Goal: Transaction & Acquisition: Purchase product/service

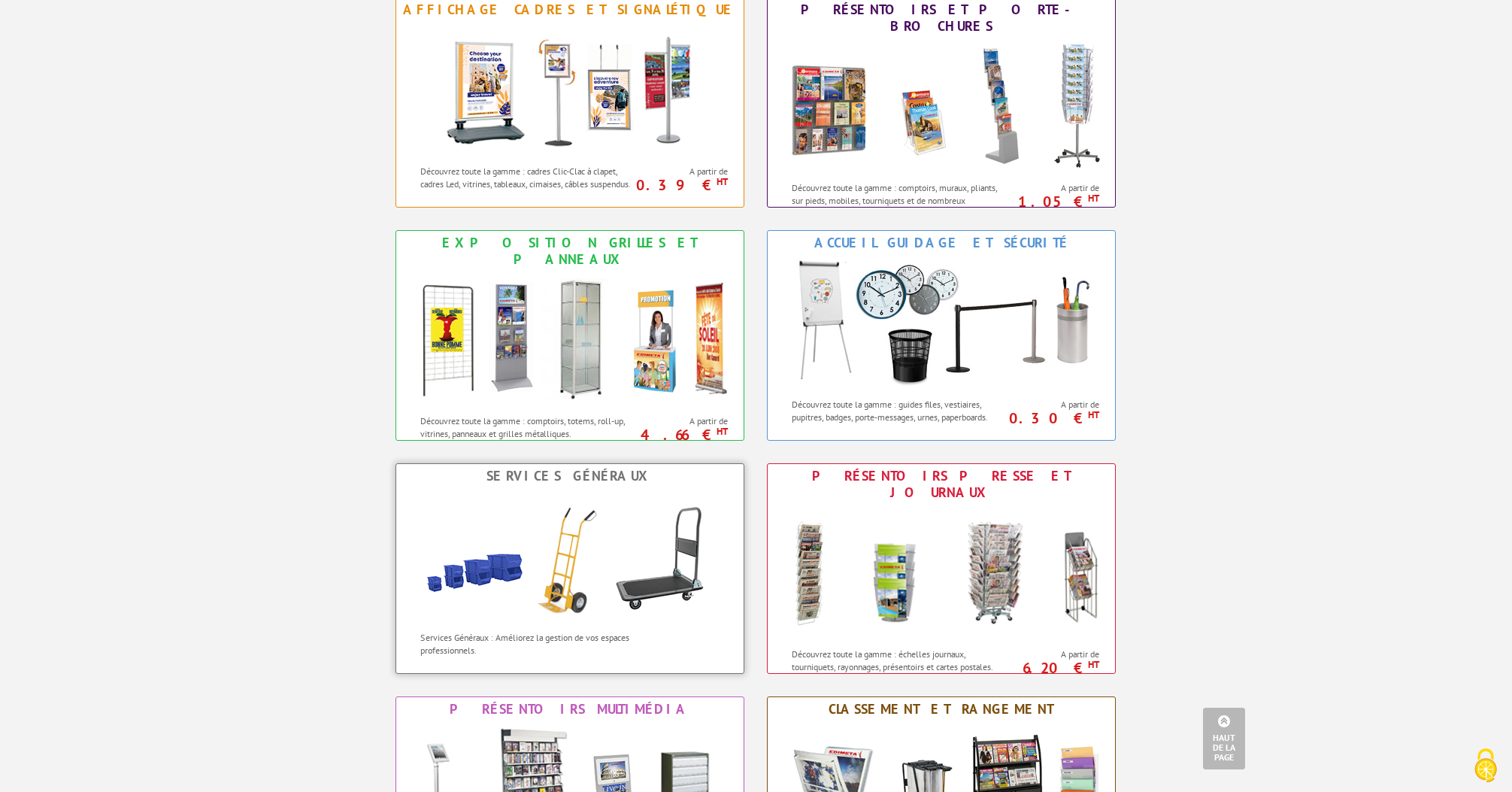
scroll to position [539, 0]
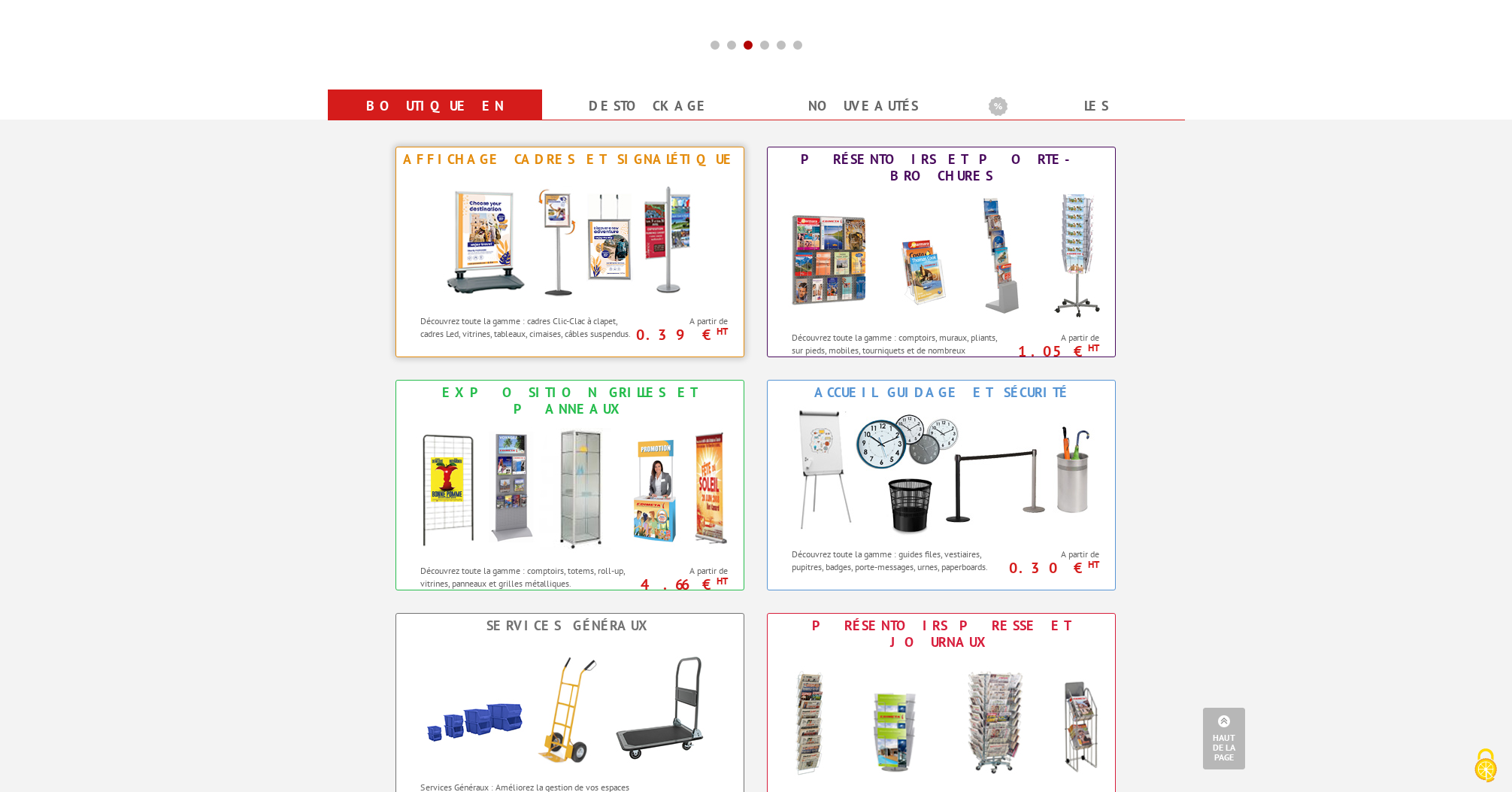
click at [590, 235] on img at bounding box center [570, 239] width 278 height 135
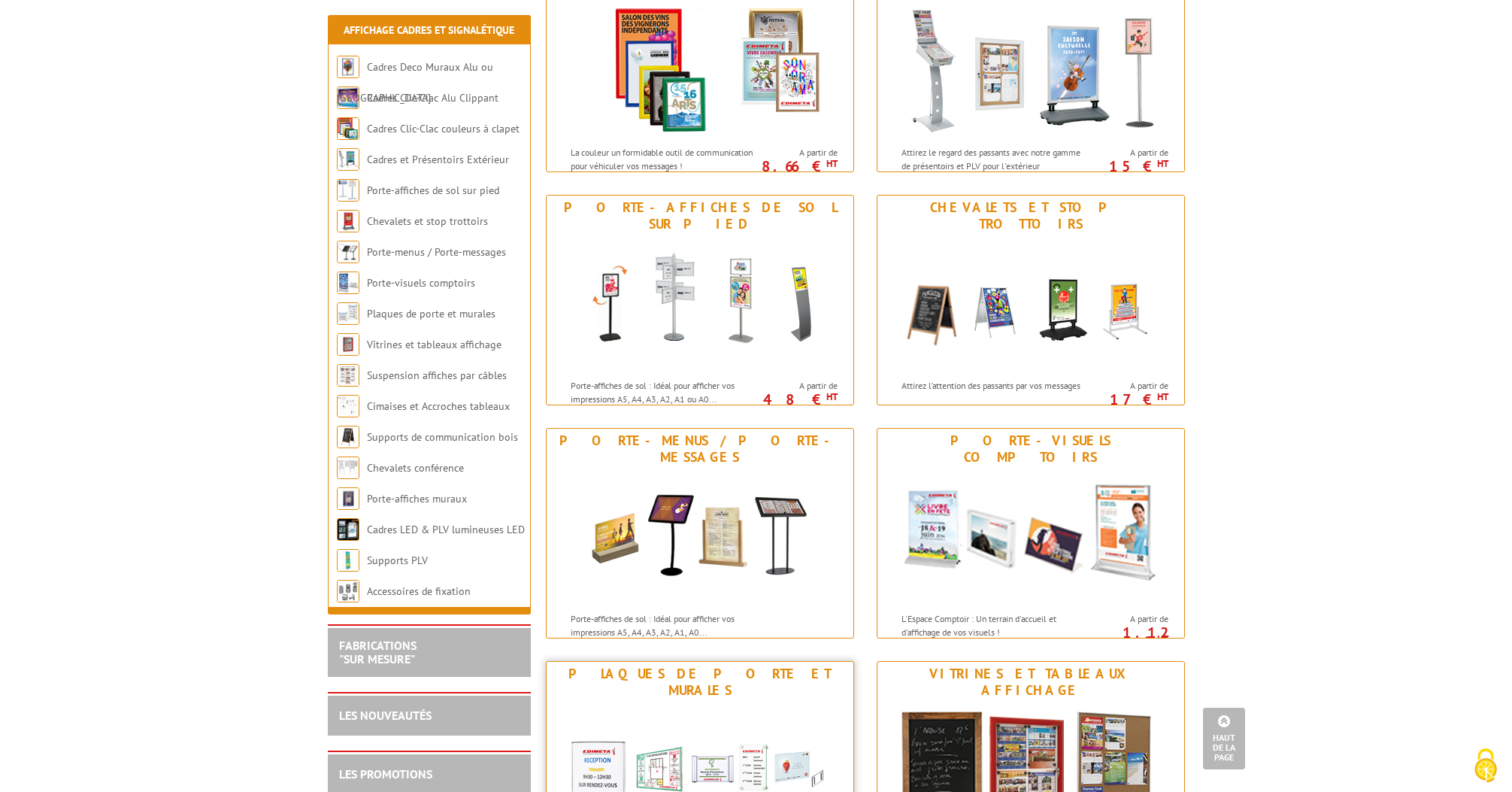
scroll to position [507, 0]
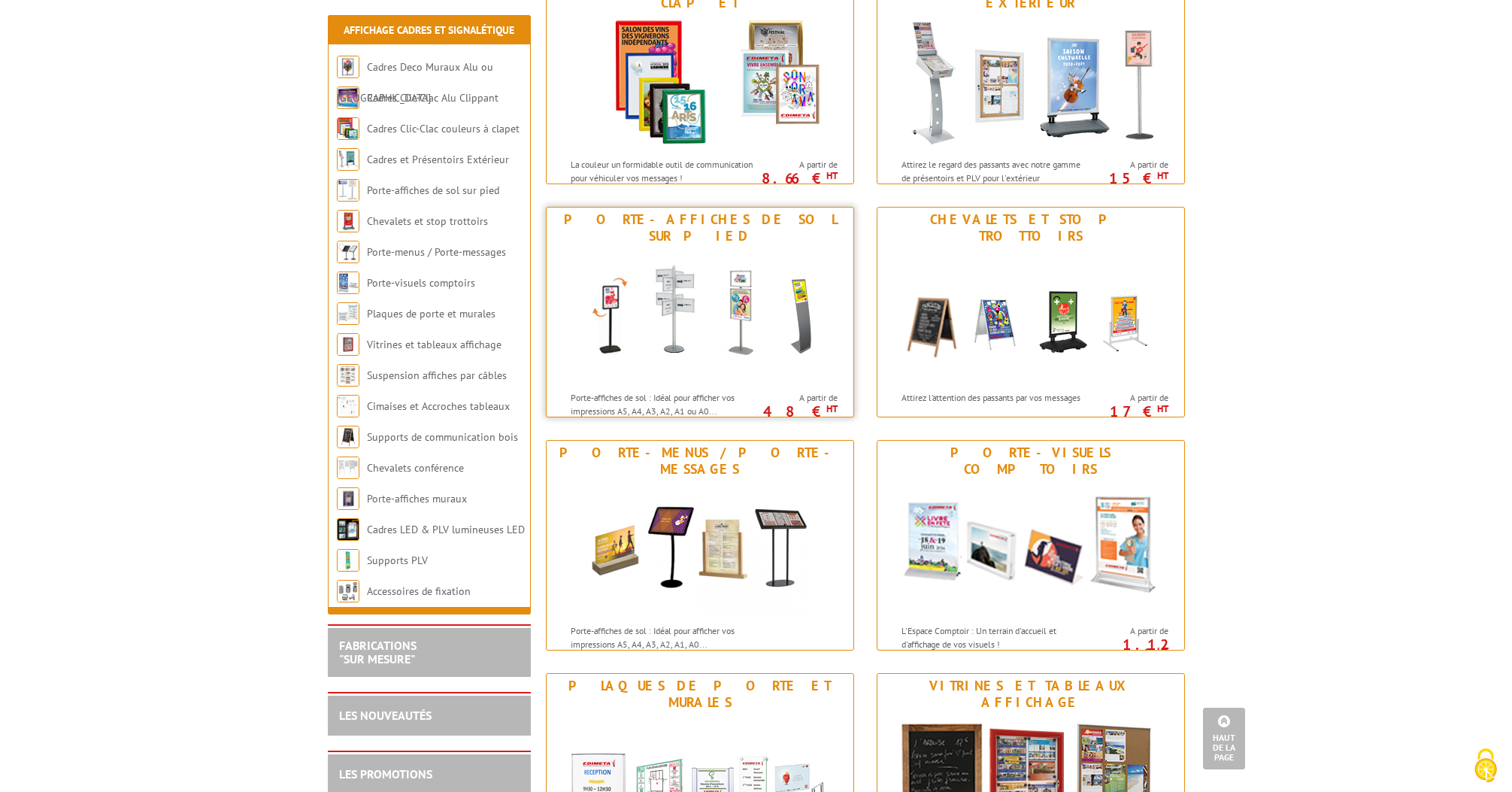
click at [714, 306] on img at bounding box center [699, 315] width 278 height 135
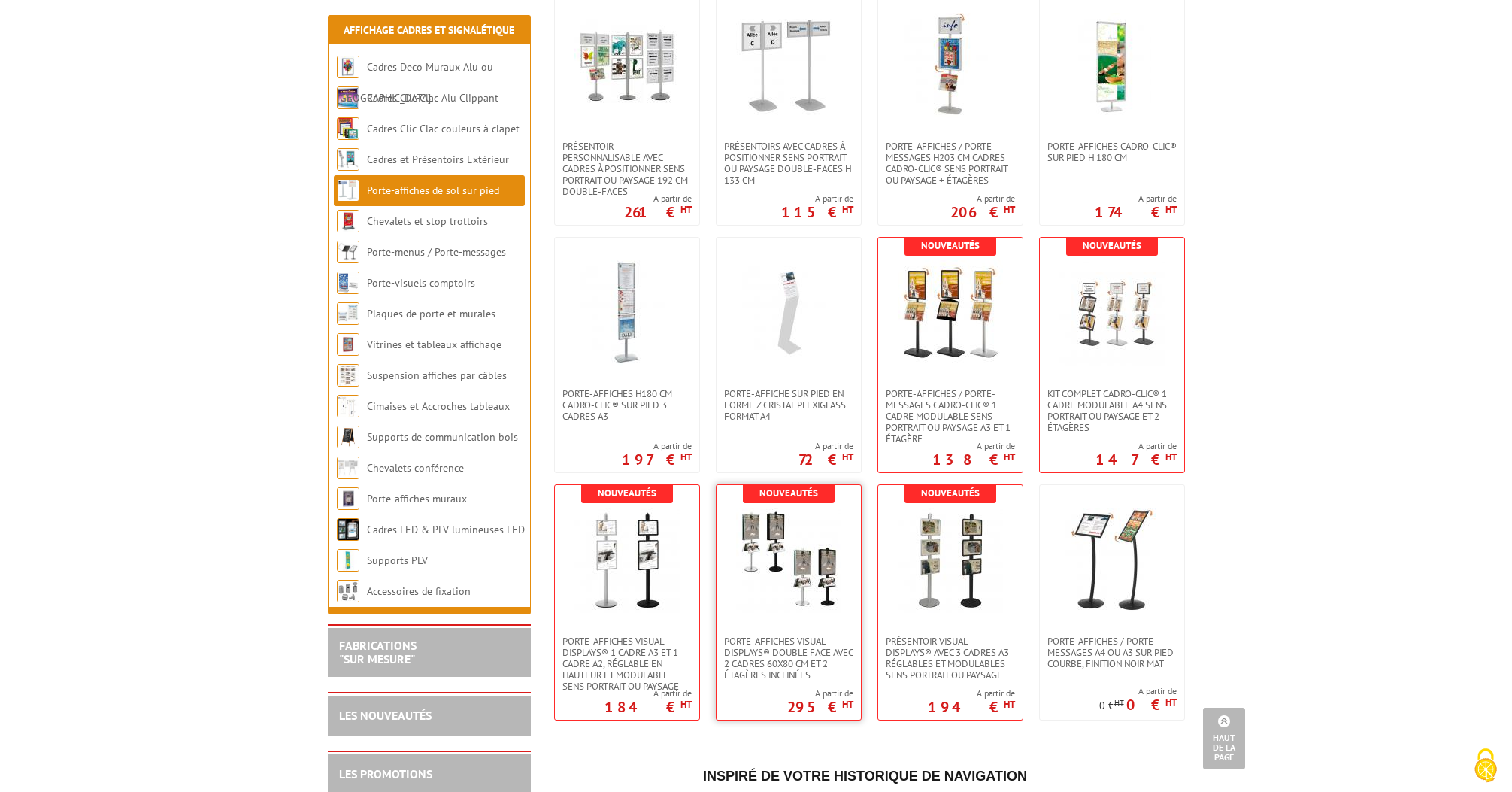
scroll to position [2570, 0]
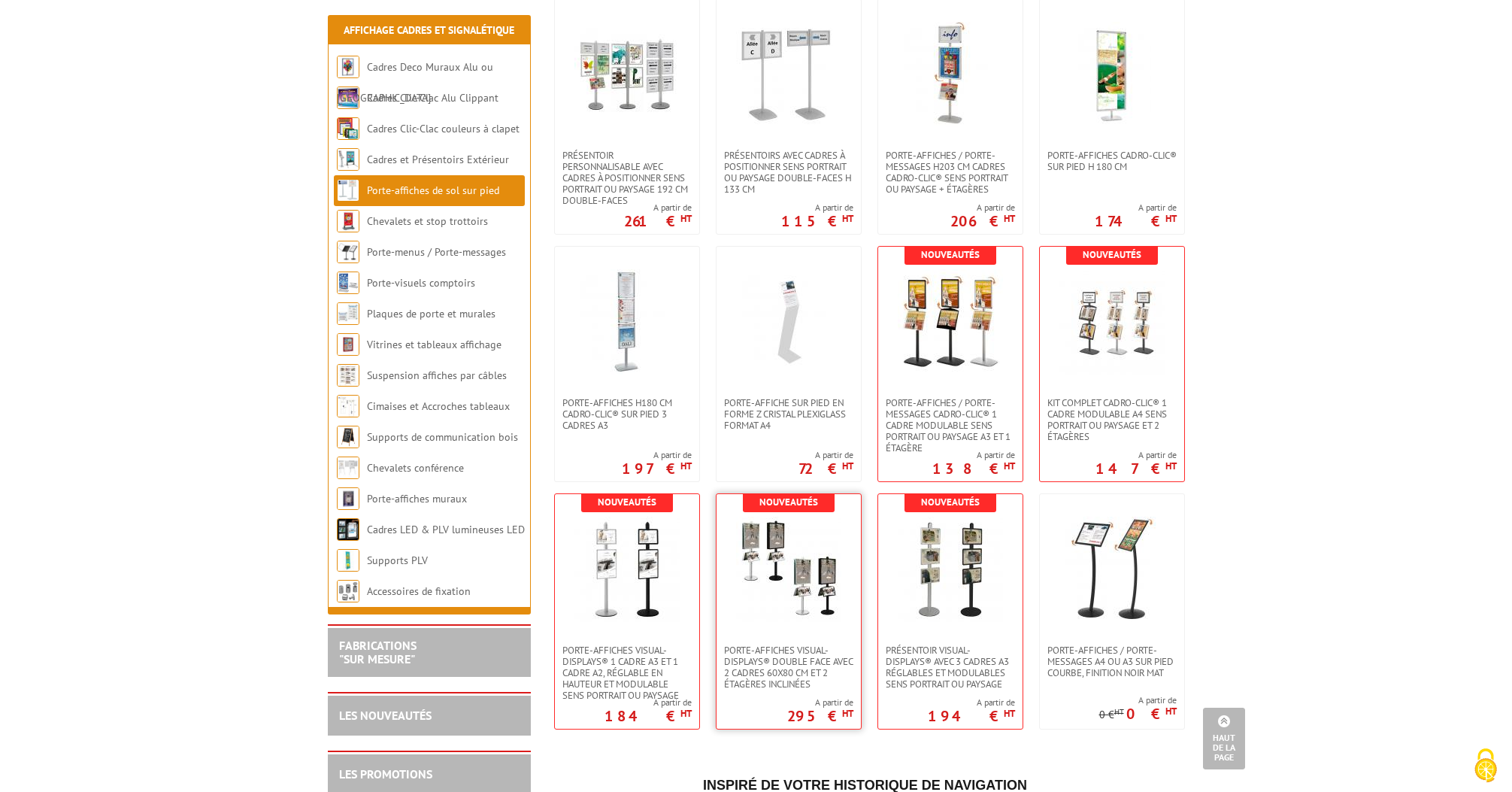
click at [783, 546] on img at bounding box center [789, 569] width 106 height 106
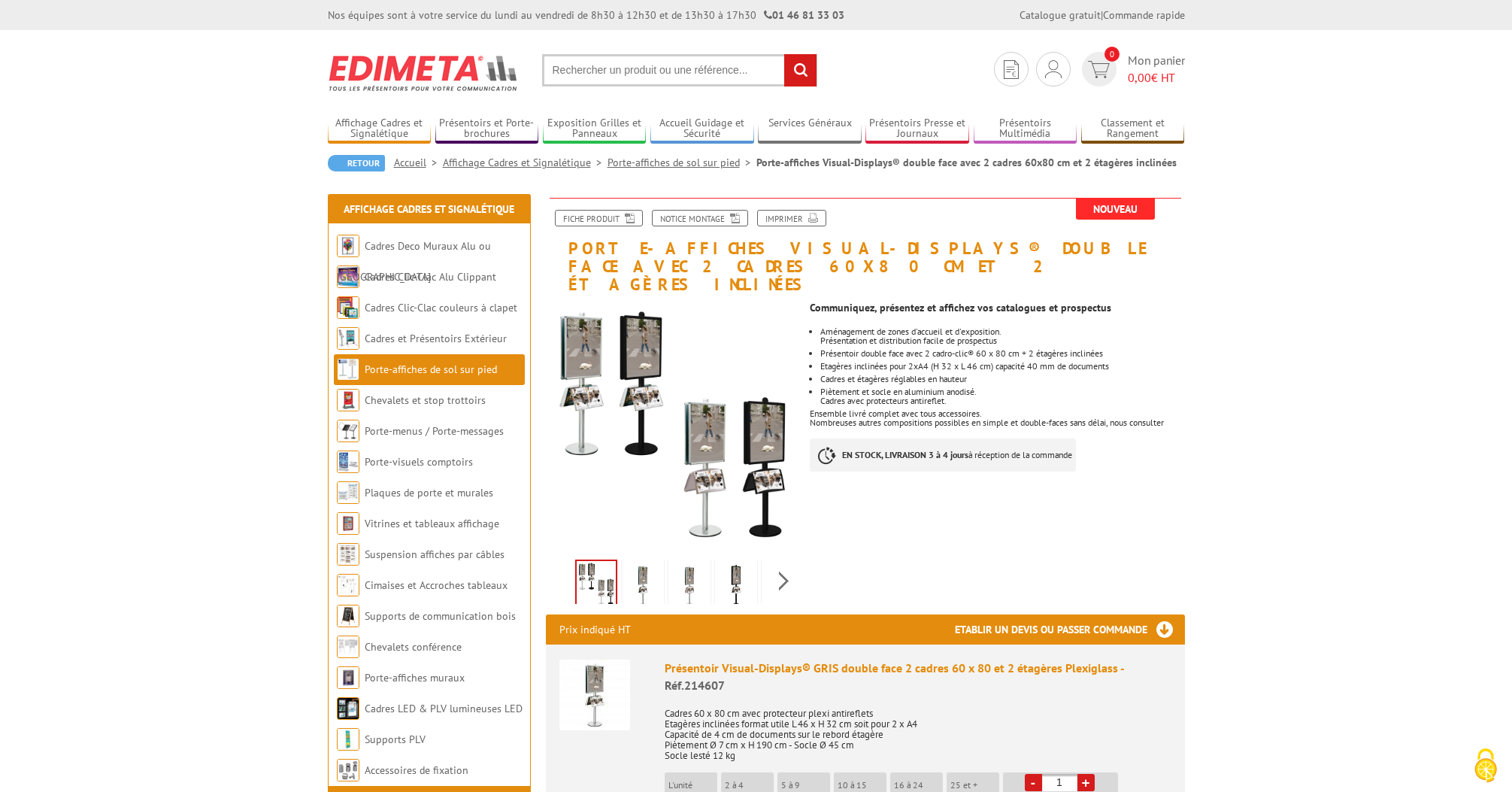
click at [461, 366] on link "Porte-affiches de sol sur pied" at bounding box center [430, 369] width 132 height 13
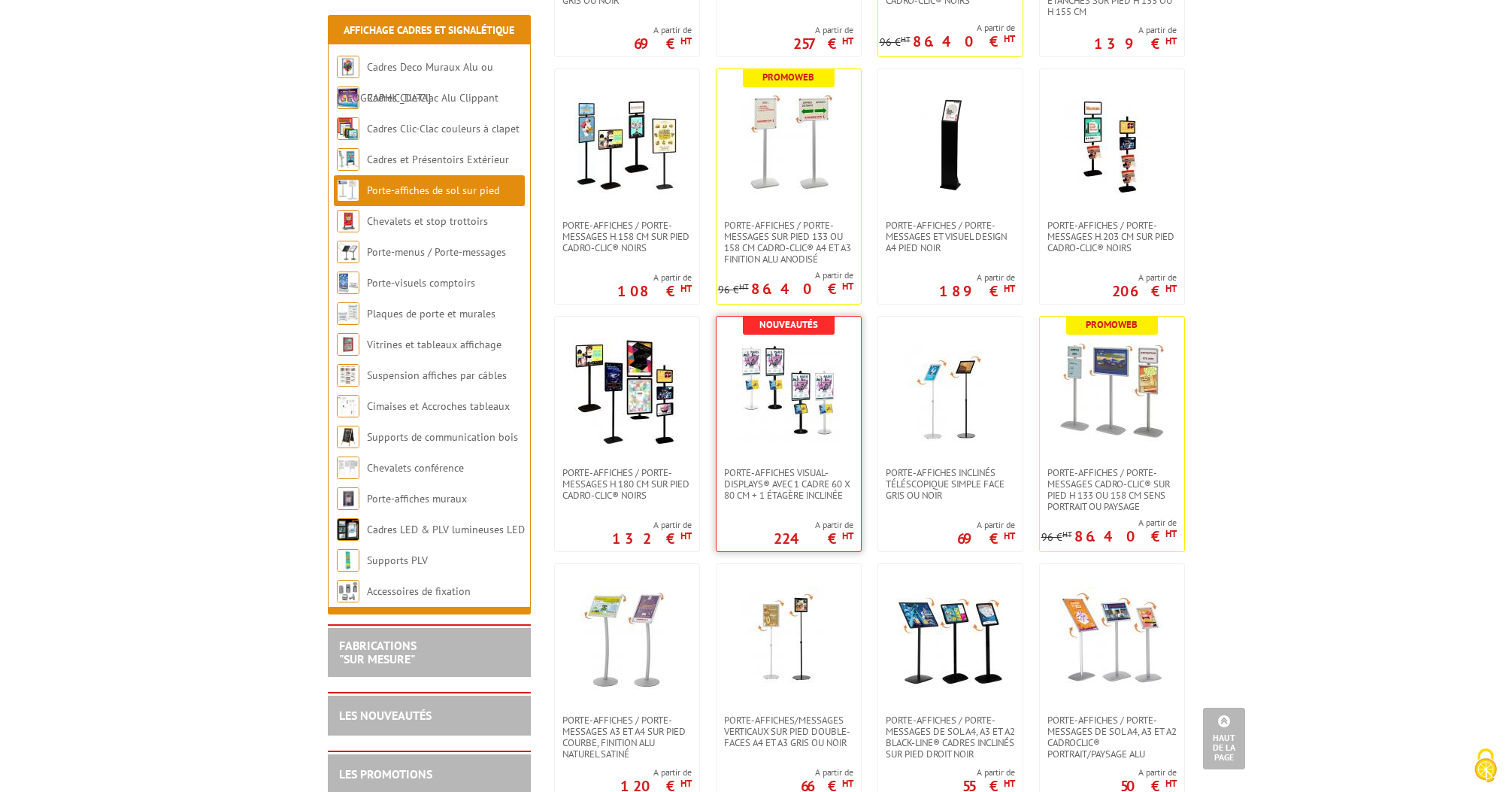
scroll to position [1019, 0]
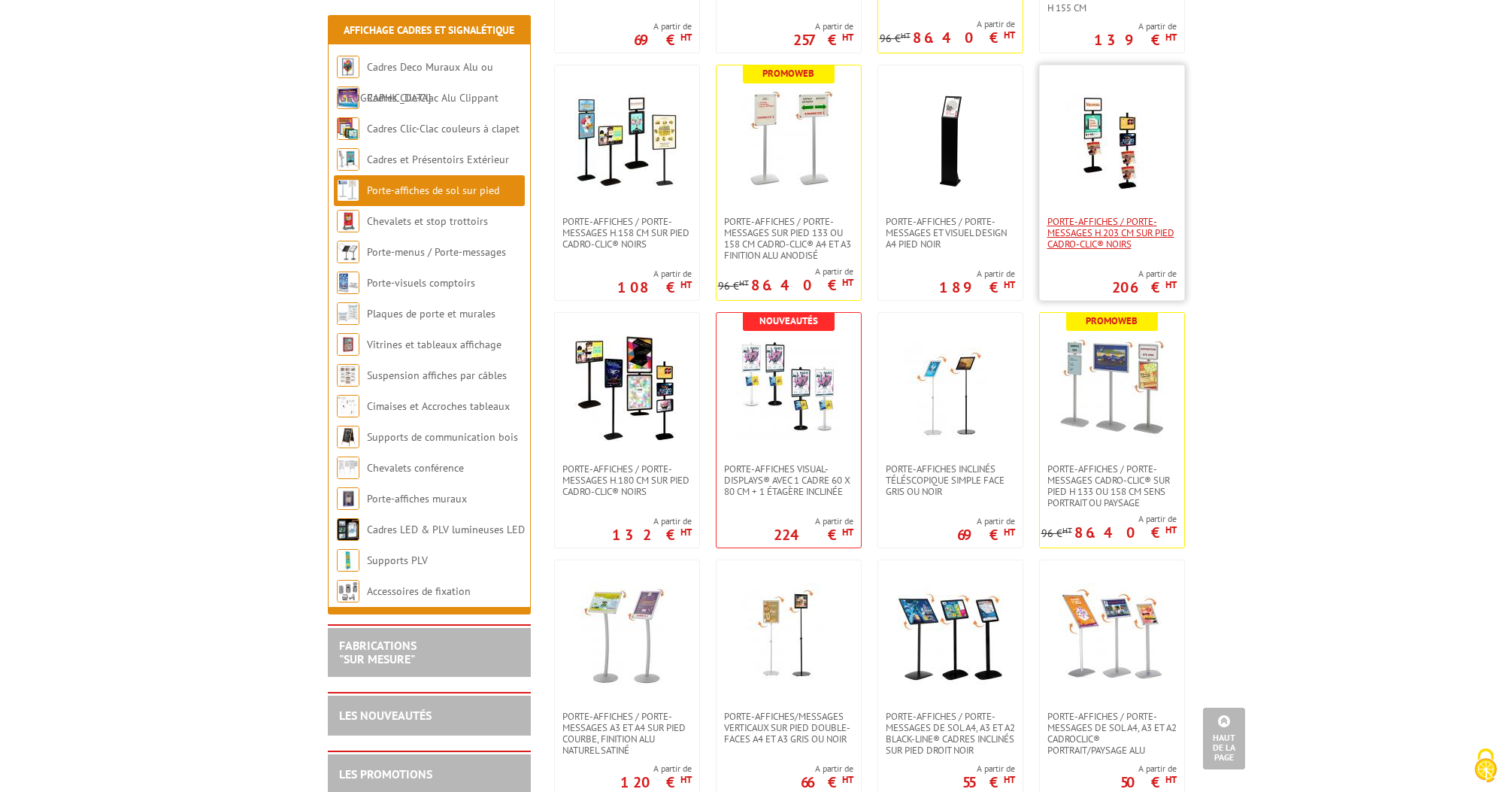
click at [1122, 225] on span "Porte-affiches / Porte-messages H.203 cm SUR PIED CADRO-CLIC® NOIRS" at bounding box center [1112, 233] width 129 height 34
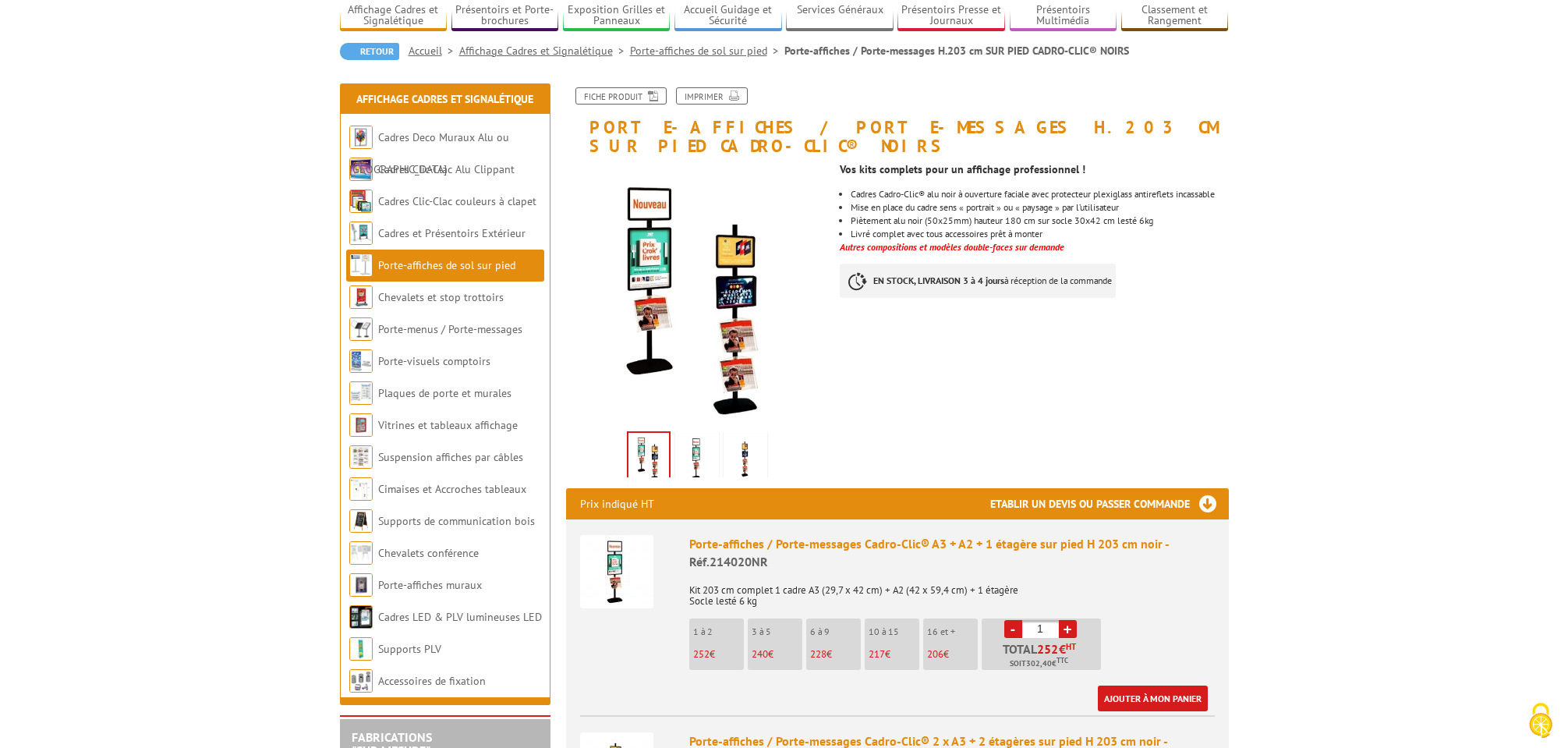
scroll to position [132, 0]
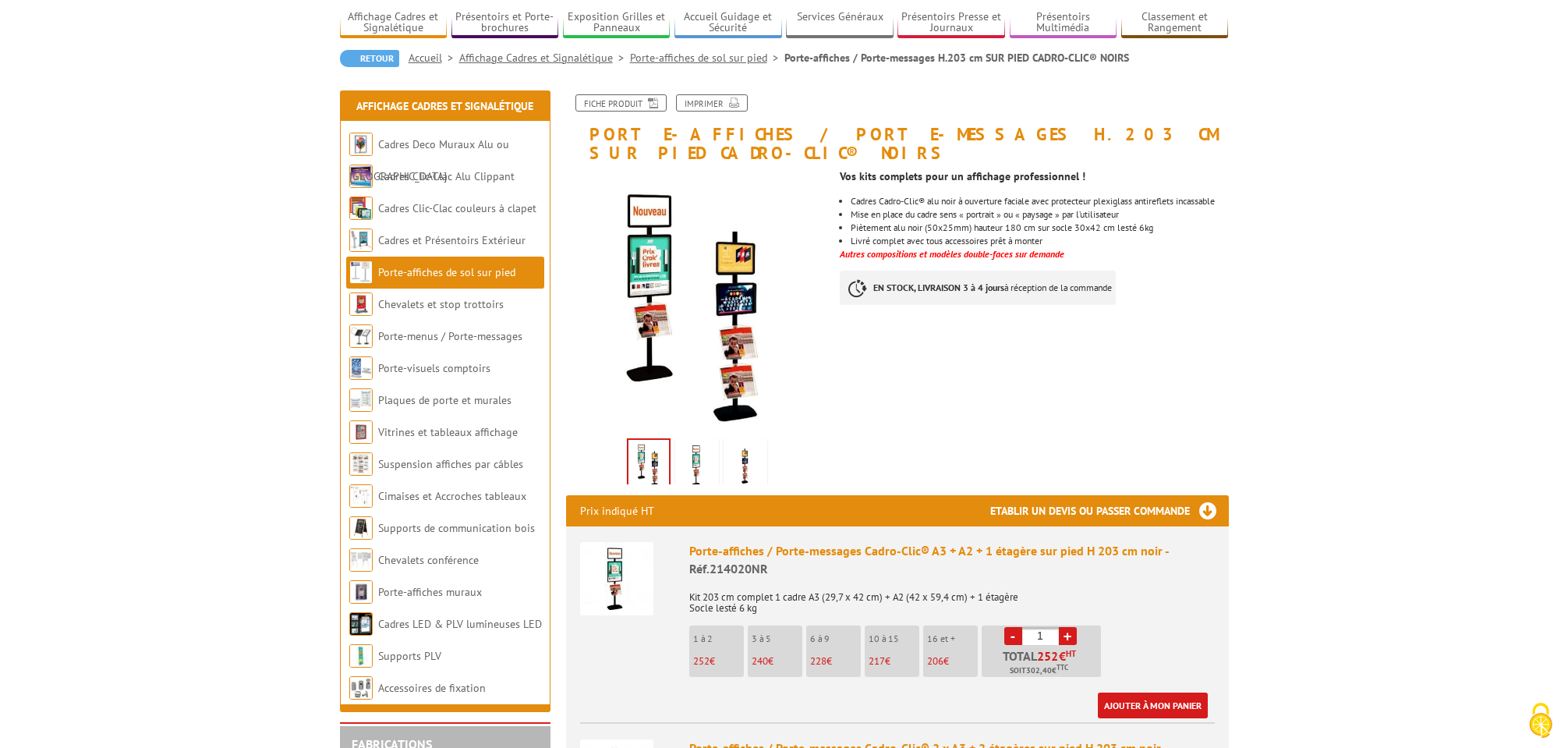
click at [653, 440] on img at bounding box center [648, 463] width 40 height 48
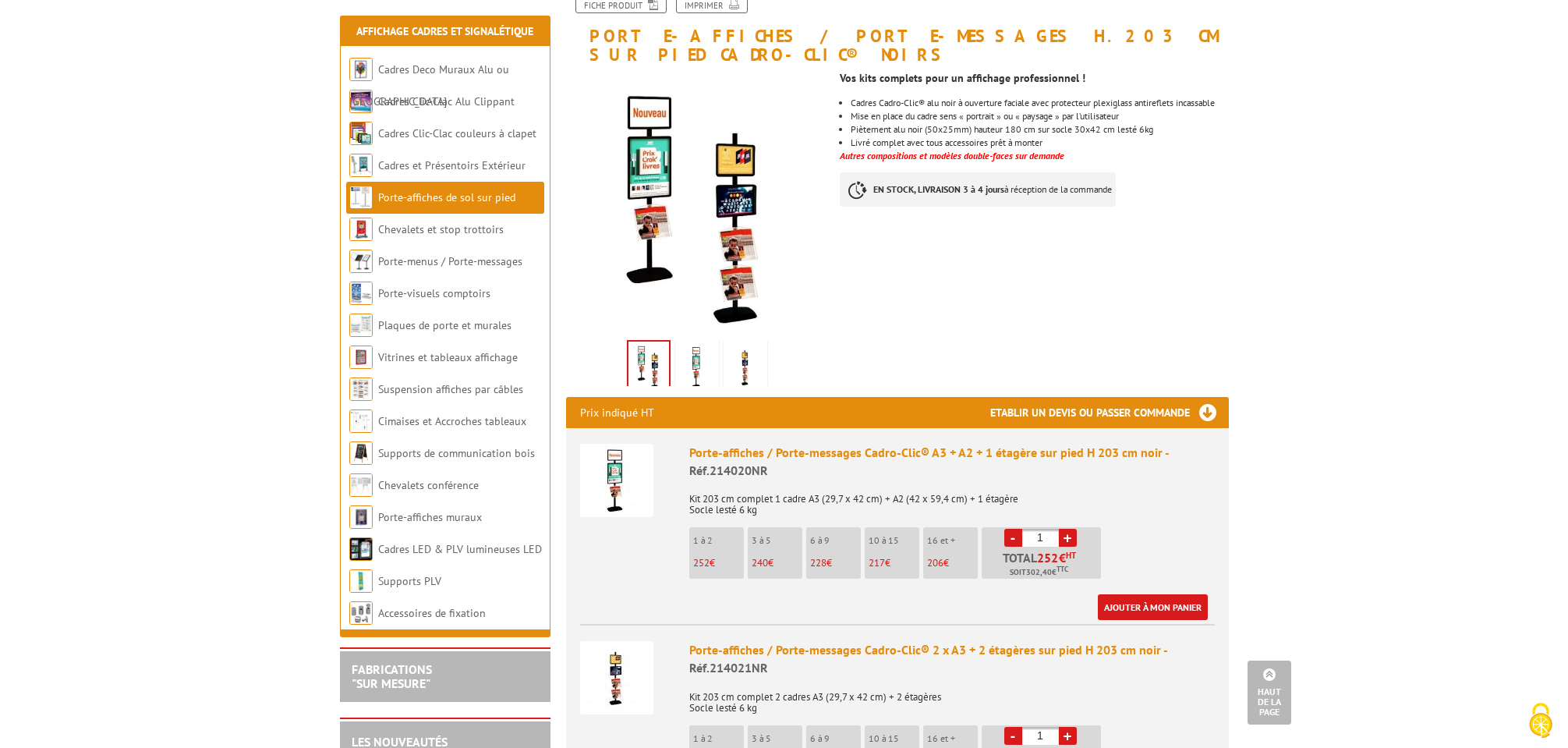
scroll to position [0, 0]
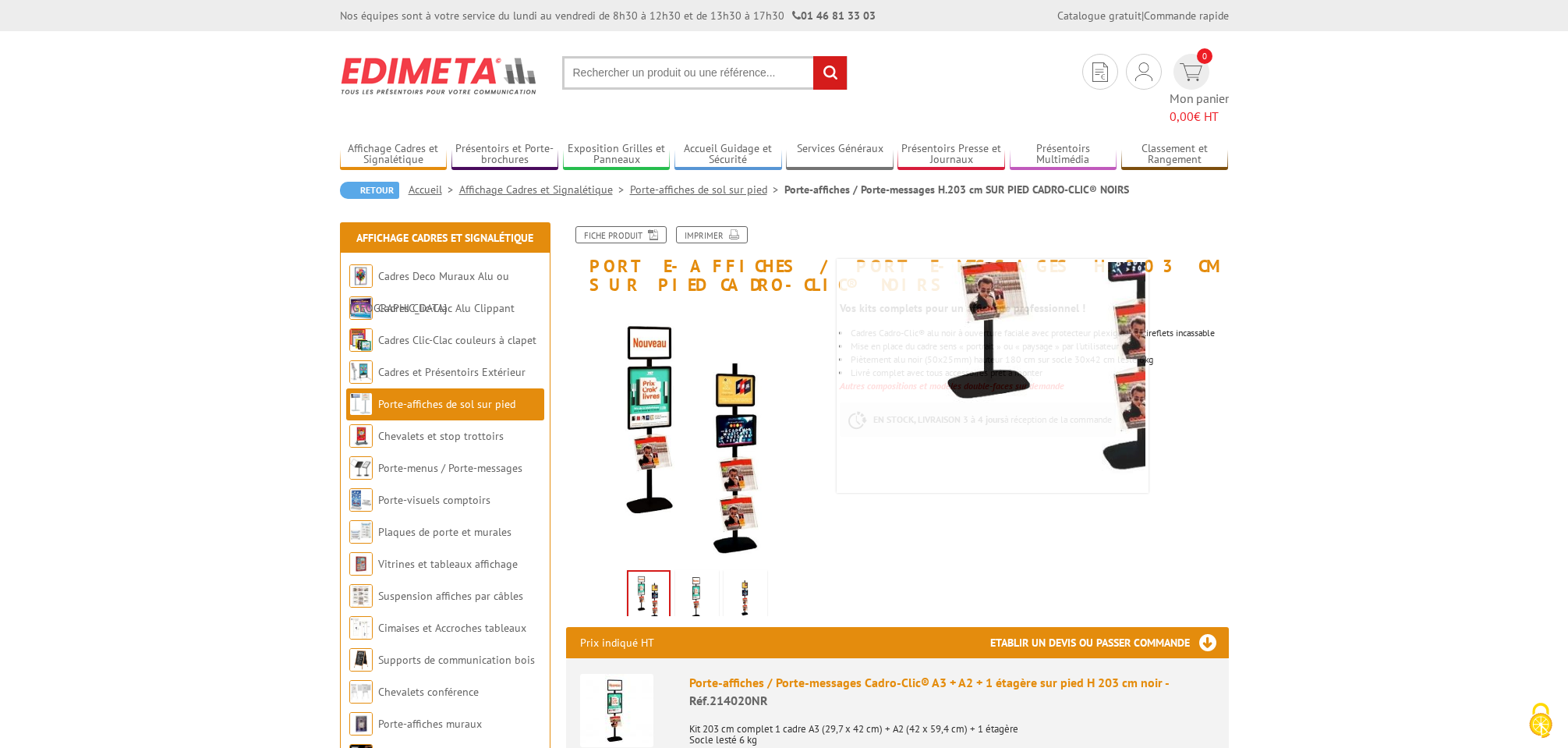
click at [479, 397] on link "Porte-affiches de sol sur pied" at bounding box center [446, 404] width 137 height 14
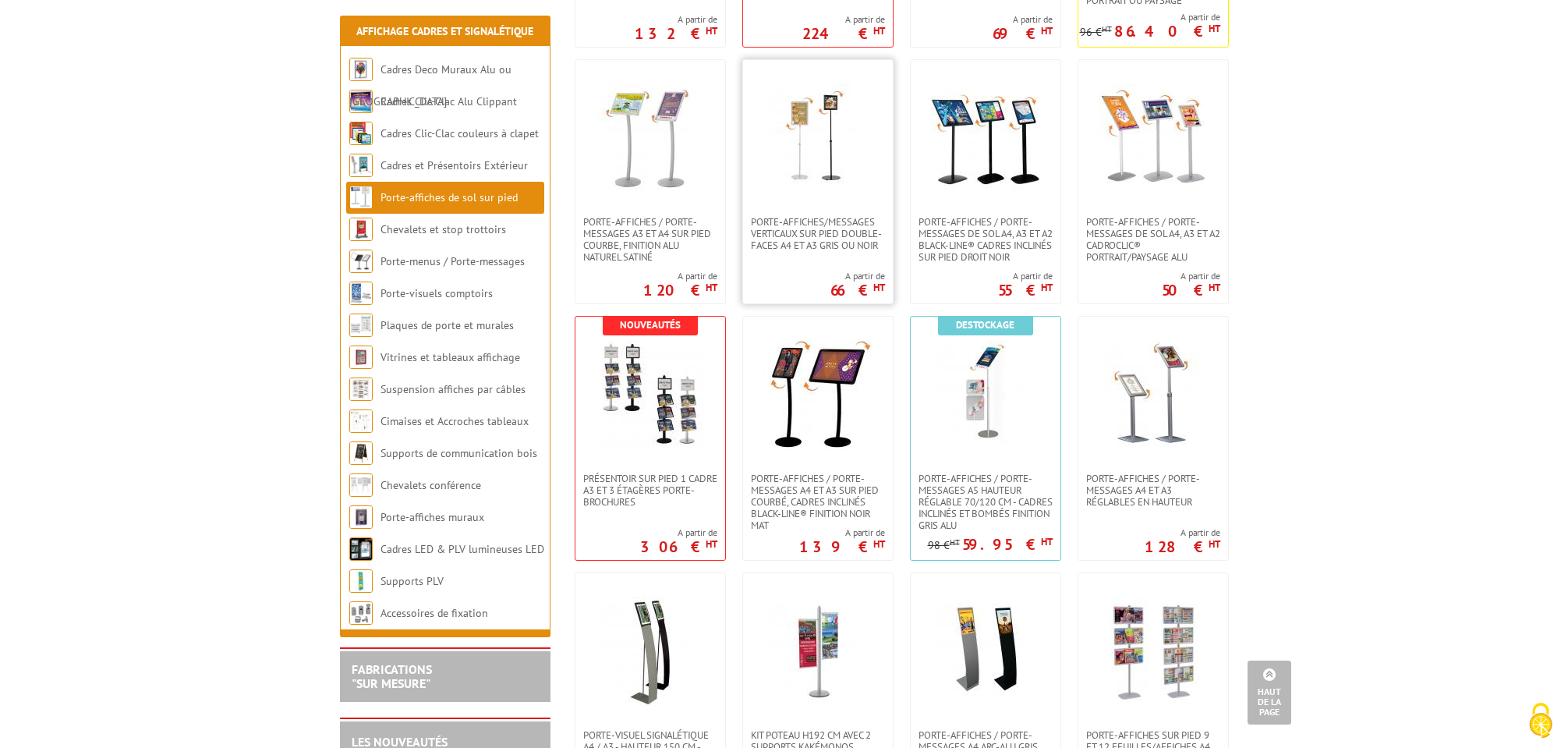
scroll to position [1580, 0]
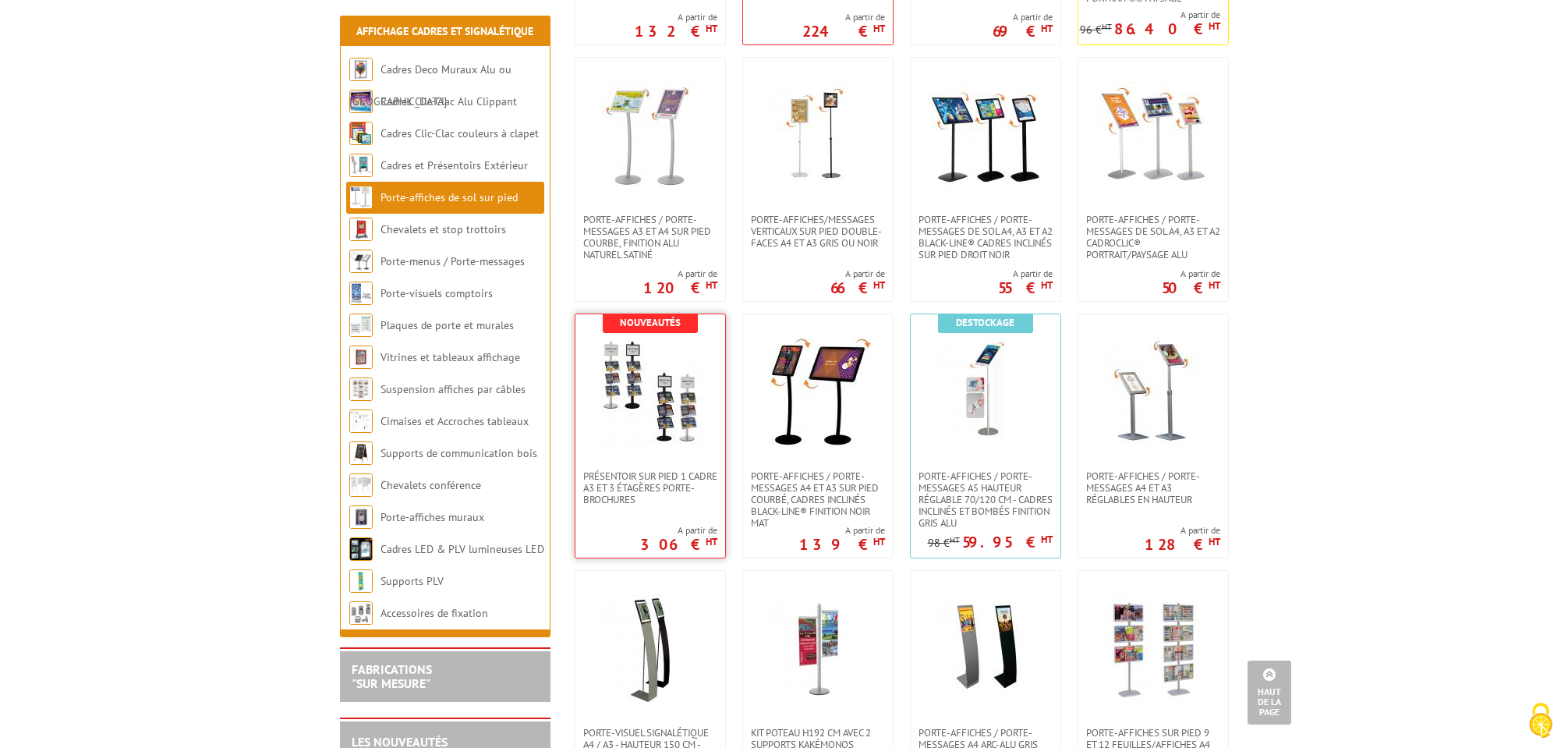
click at [640, 380] on img at bounding box center [651, 393] width 110 height 110
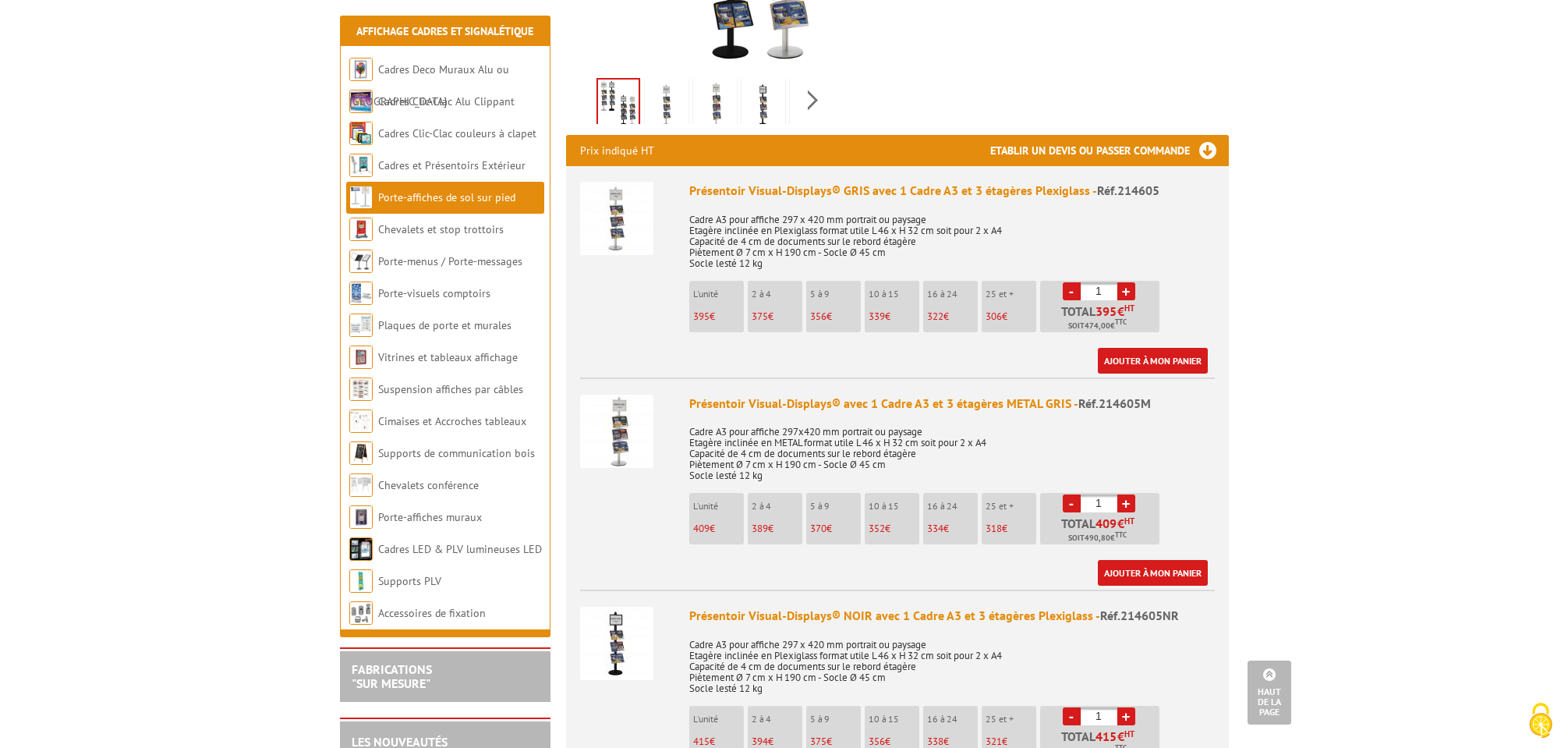
scroll to position [501, 0]
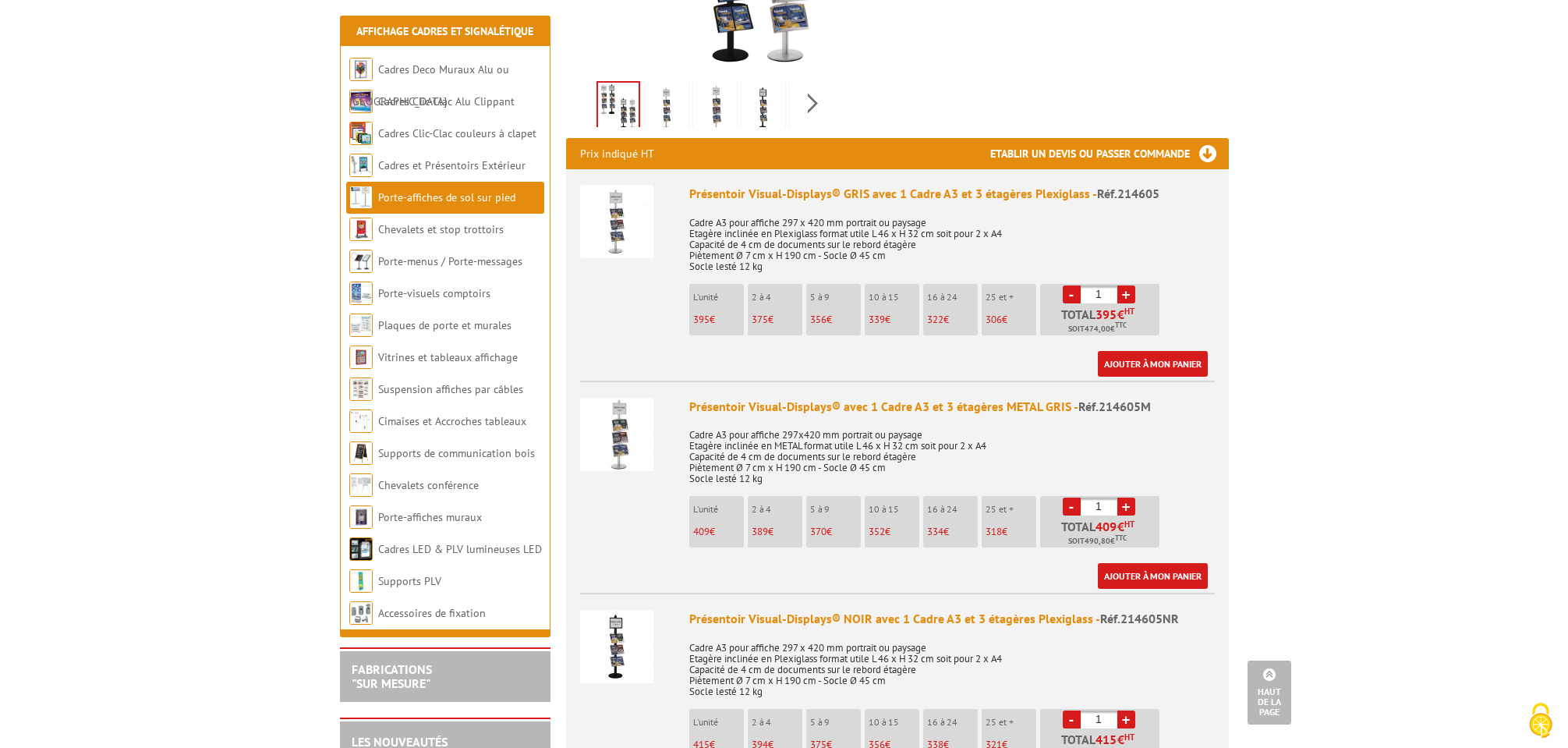
click at [624, 197] on img at bounding box center [617, 221] width 73 height 73
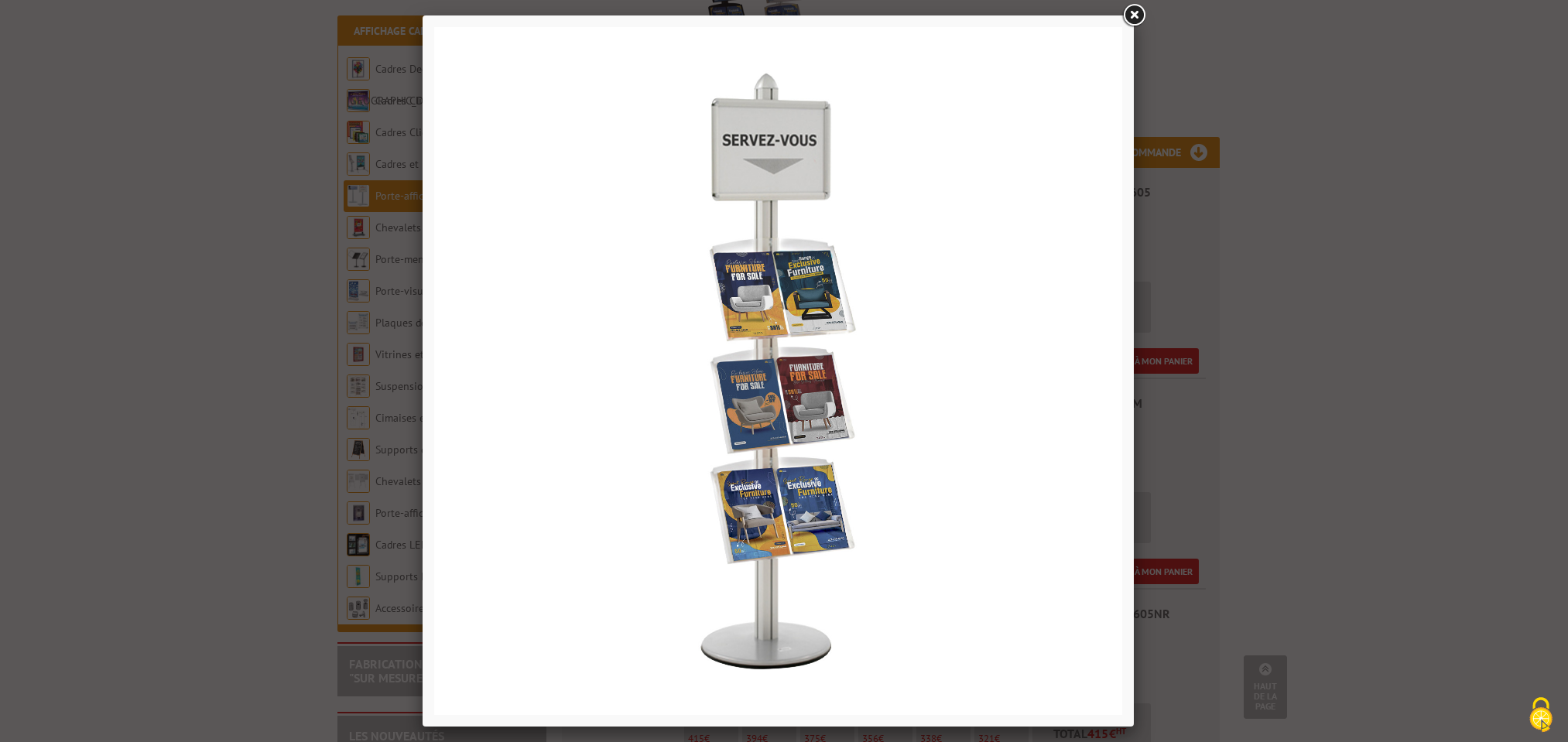
click at [1136, 14] on link at bounding box center [1134, 16] width 28 height 28
